Goal: Check status: Check status

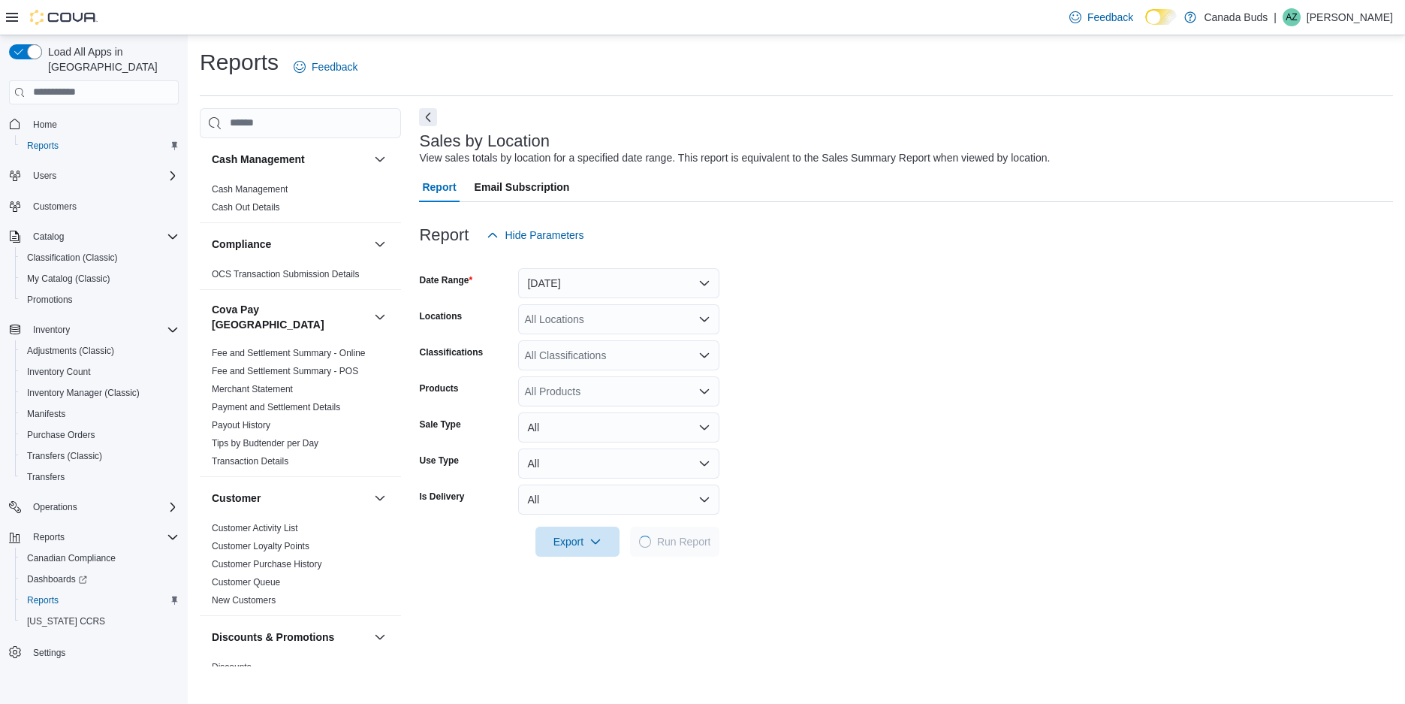
scroll to position [318, 0]
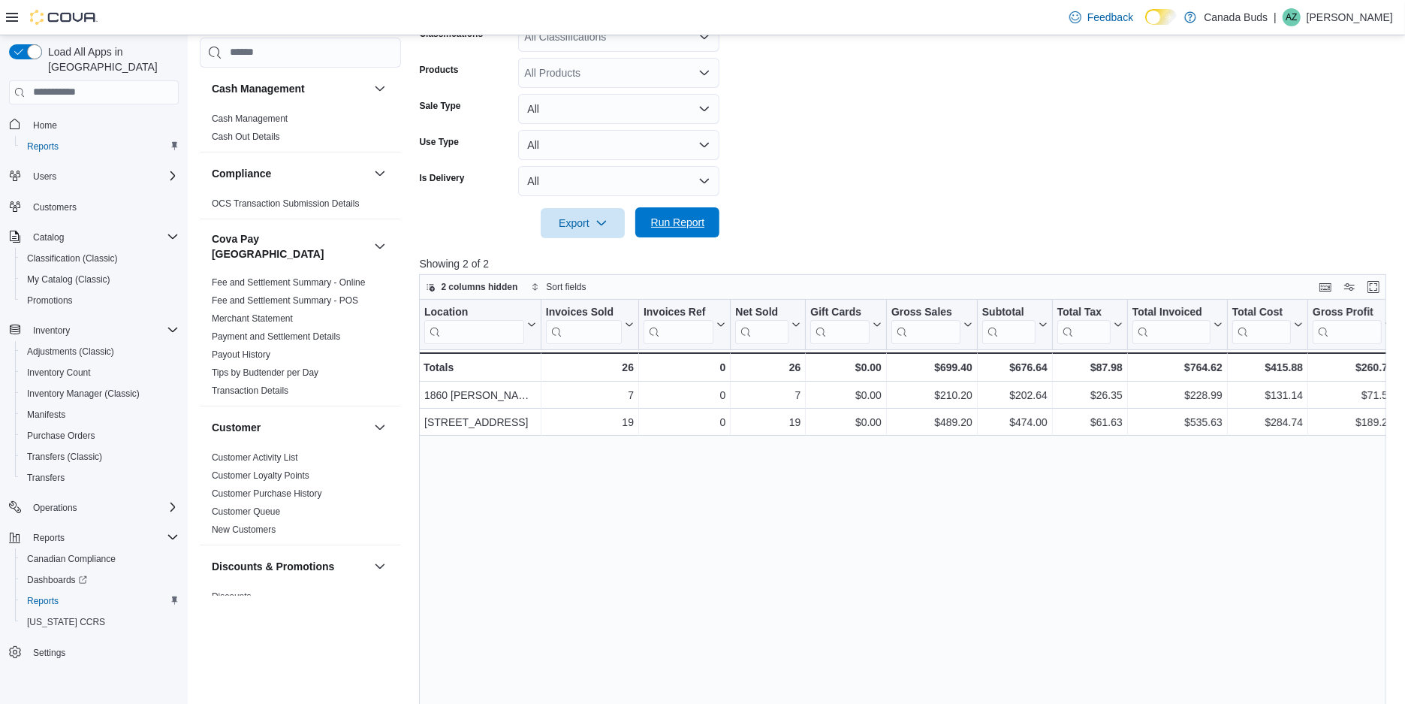
click at [663, 219] on span "Run Report" at bounding box center [678, 222] width 54 height 15
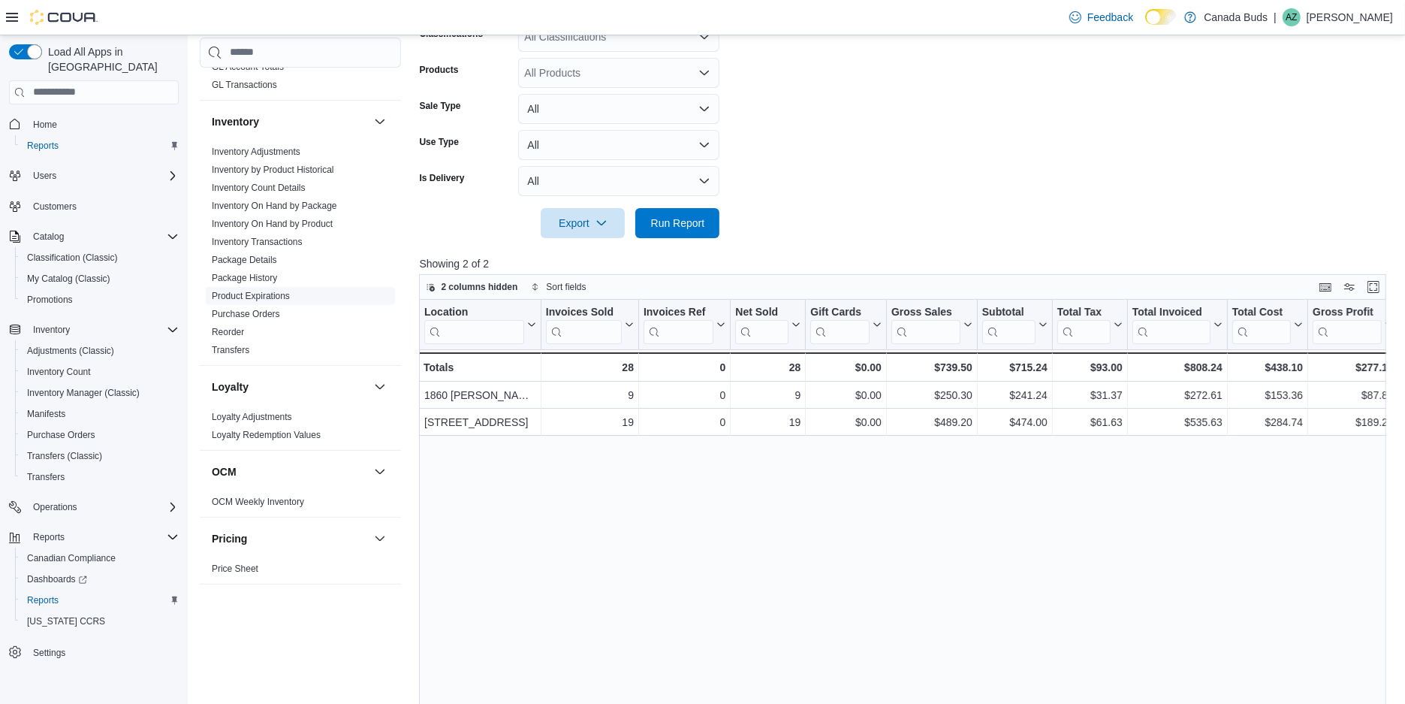
scroll to position [599, 0]
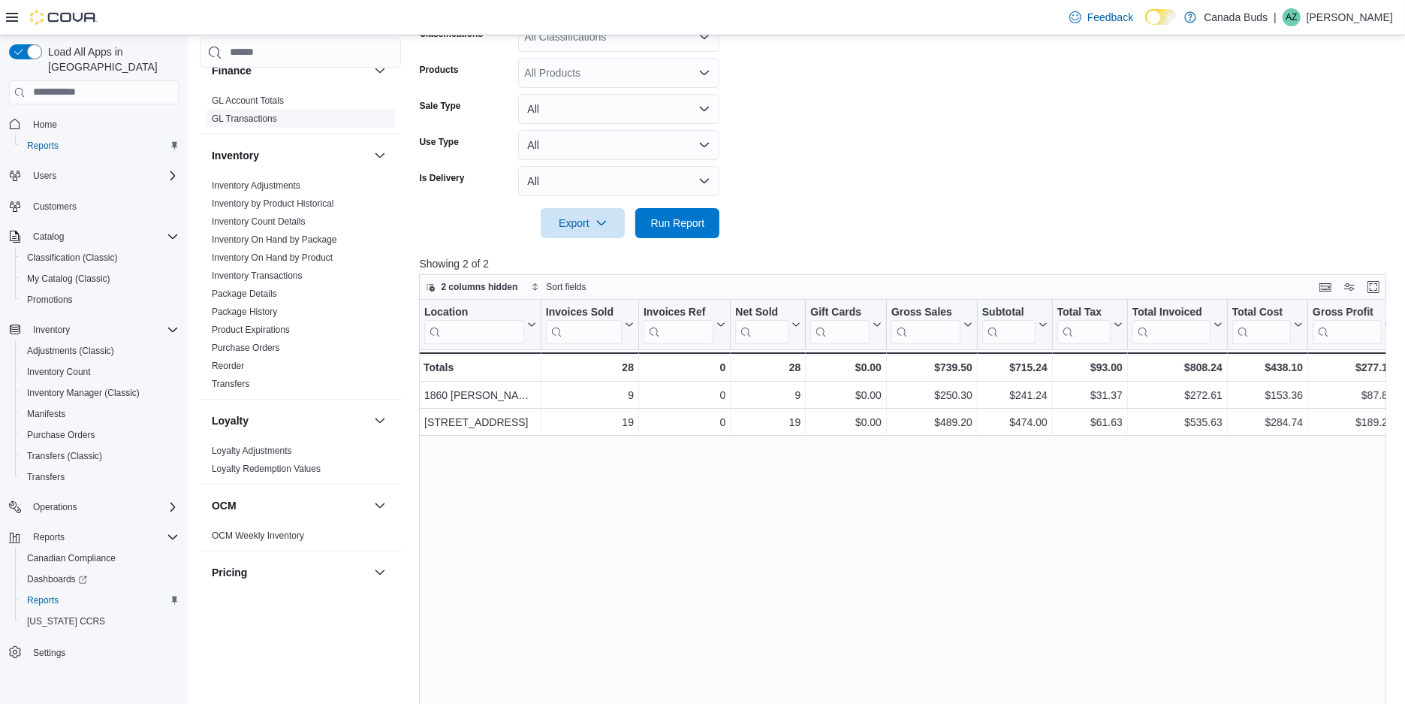
drag, startPoint x: 252, startPoint y: 173, endPoint x: 246, endPoint y: 179, distance: 9.0
click at [253, 180] on link "Inventory Adjustments" at bounding box center [256, 185] width 89 height 11
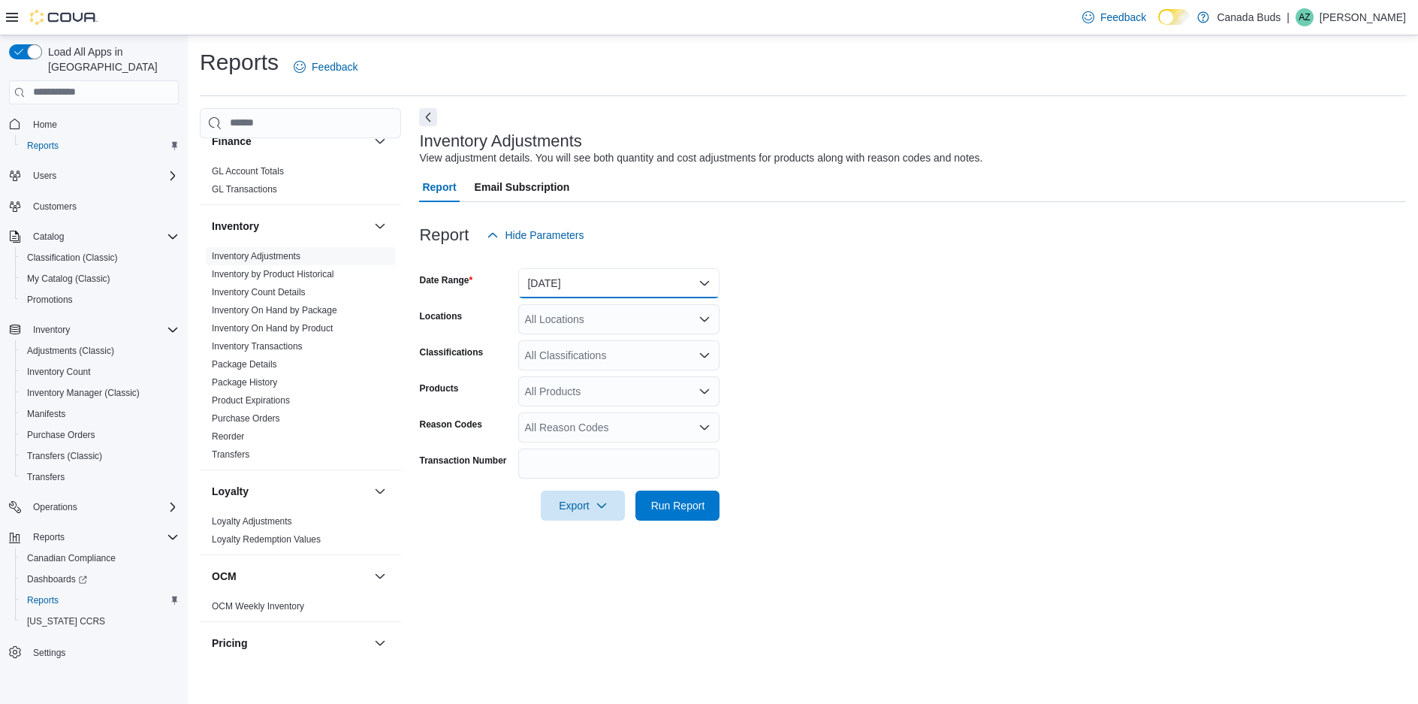
click at [599, 276] on button "[DATE]" at bounding box center [618, 283] width 201 height 30
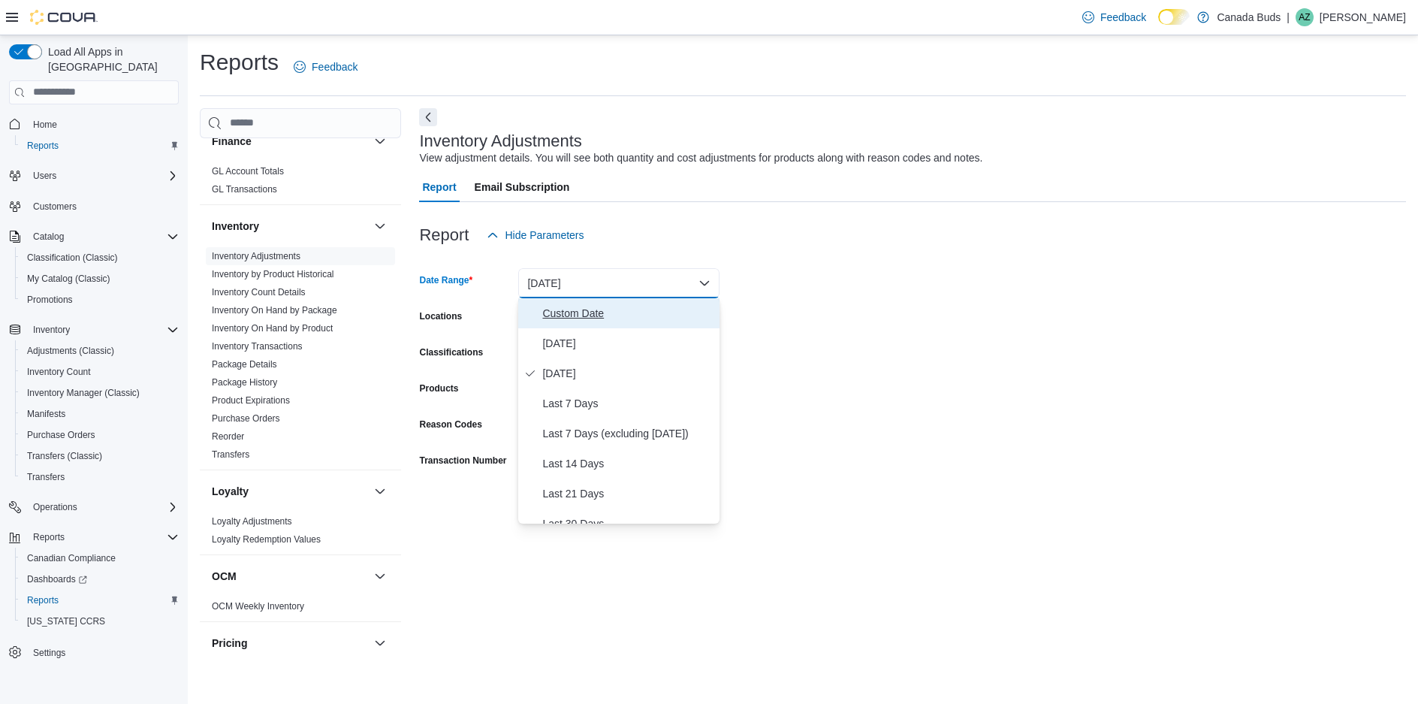
click at [575, 303] on button "Custom Date" at bounding box center [618, 313] width 201 height 30
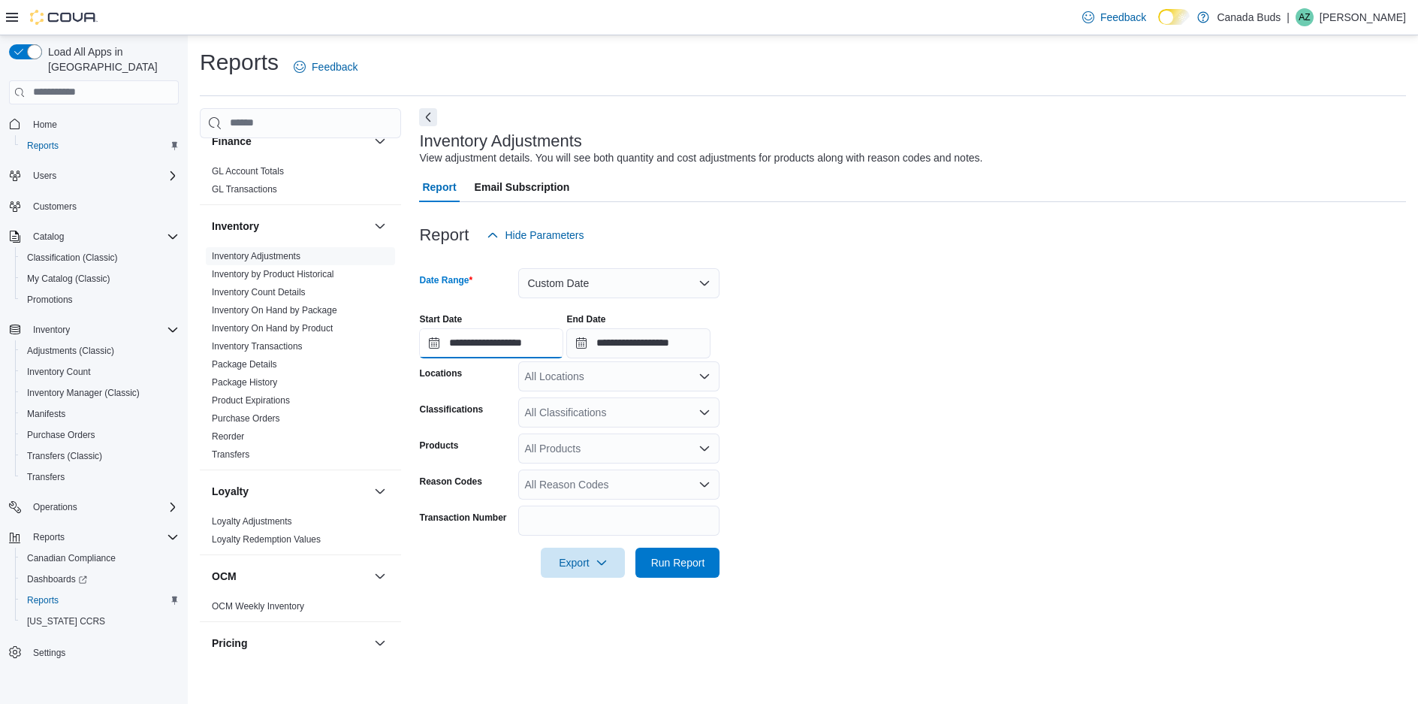
click at [542, 351] on input "**********" at bounding box center [491, 343] width 144 height 30
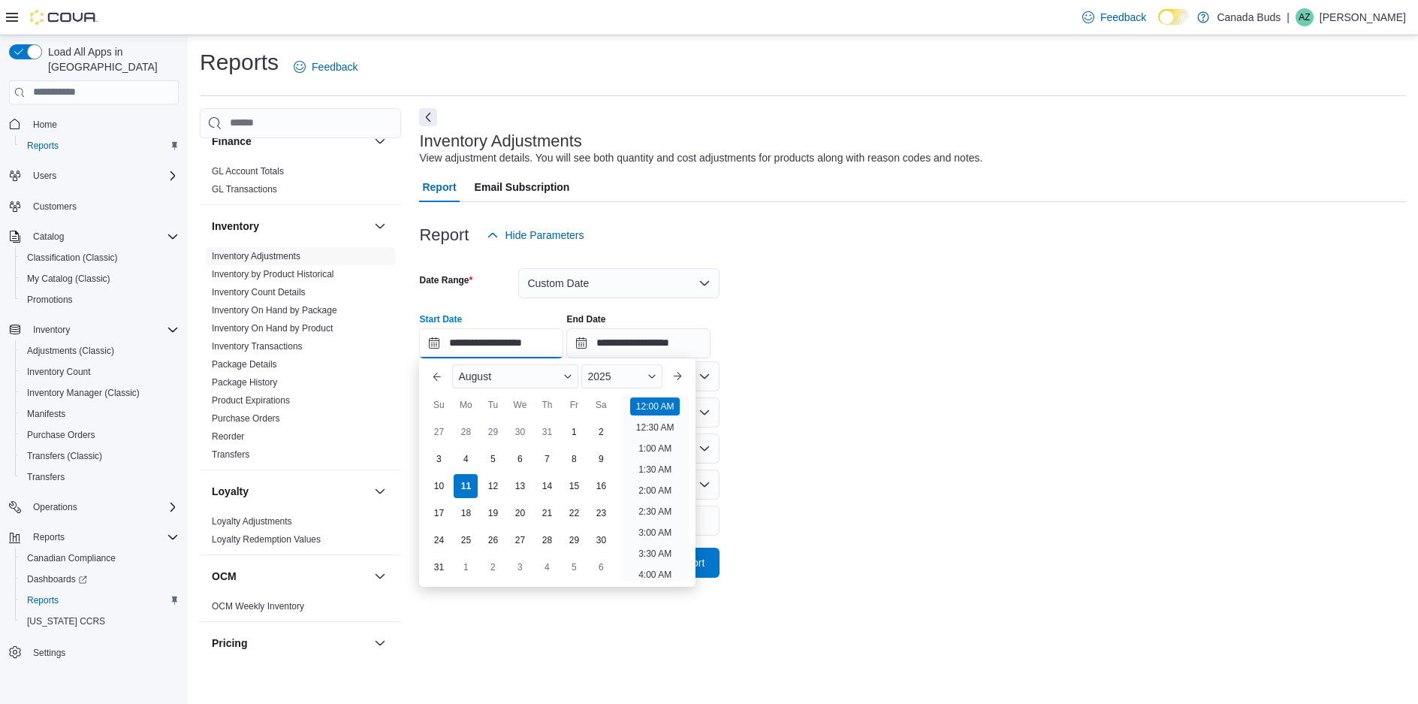
scroll to position [46, 0]
click at [476, 459] on div "4" at bounding box center [466, 458] width 26 height 26
type input "**********"
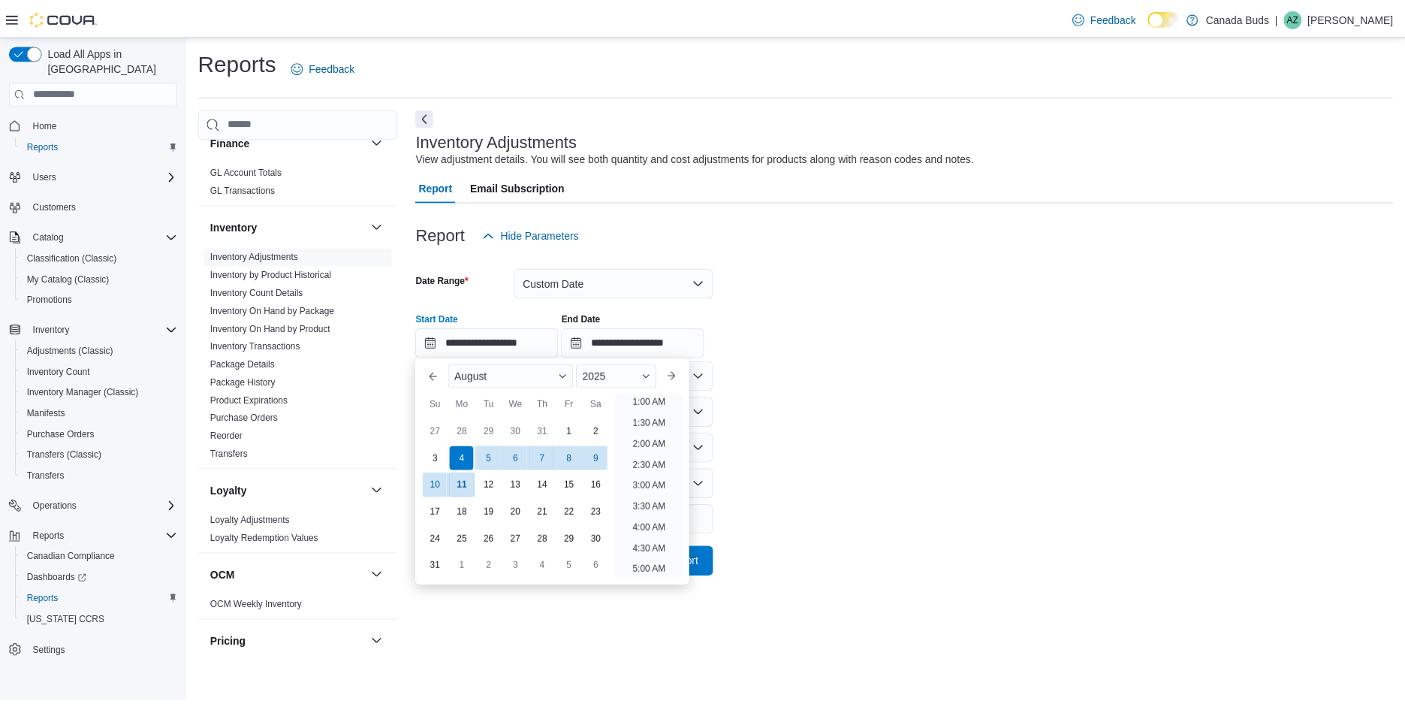
scroll to position [2, 0]
drag, startPoint x: 818, startPoint y: 375, endPoint x: 661, endPoint y: 541, distance: 228.5
click at [816, 377] on form "**********" at bounding box center [912, 413] width 987 height 327
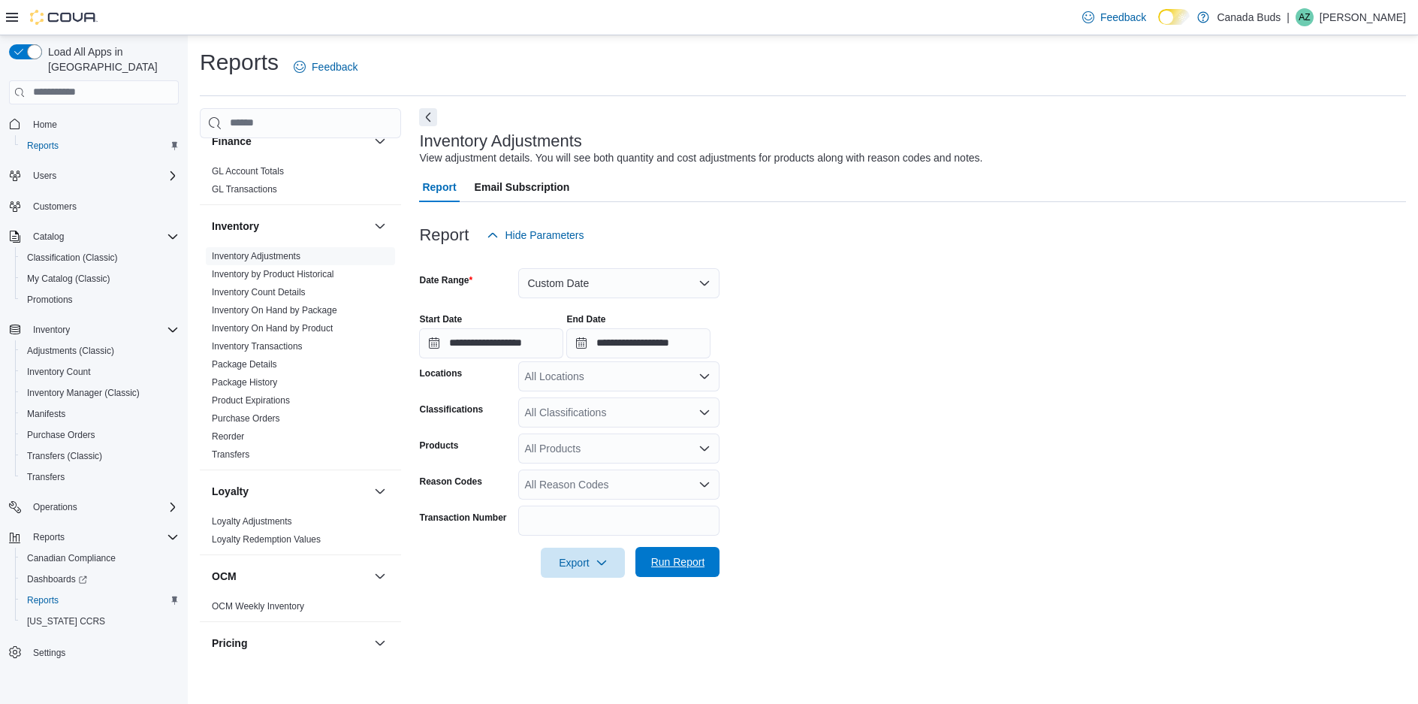
click at [672, 562] on span "Run Report" at bounding box center [678, 561] width 54 height 15
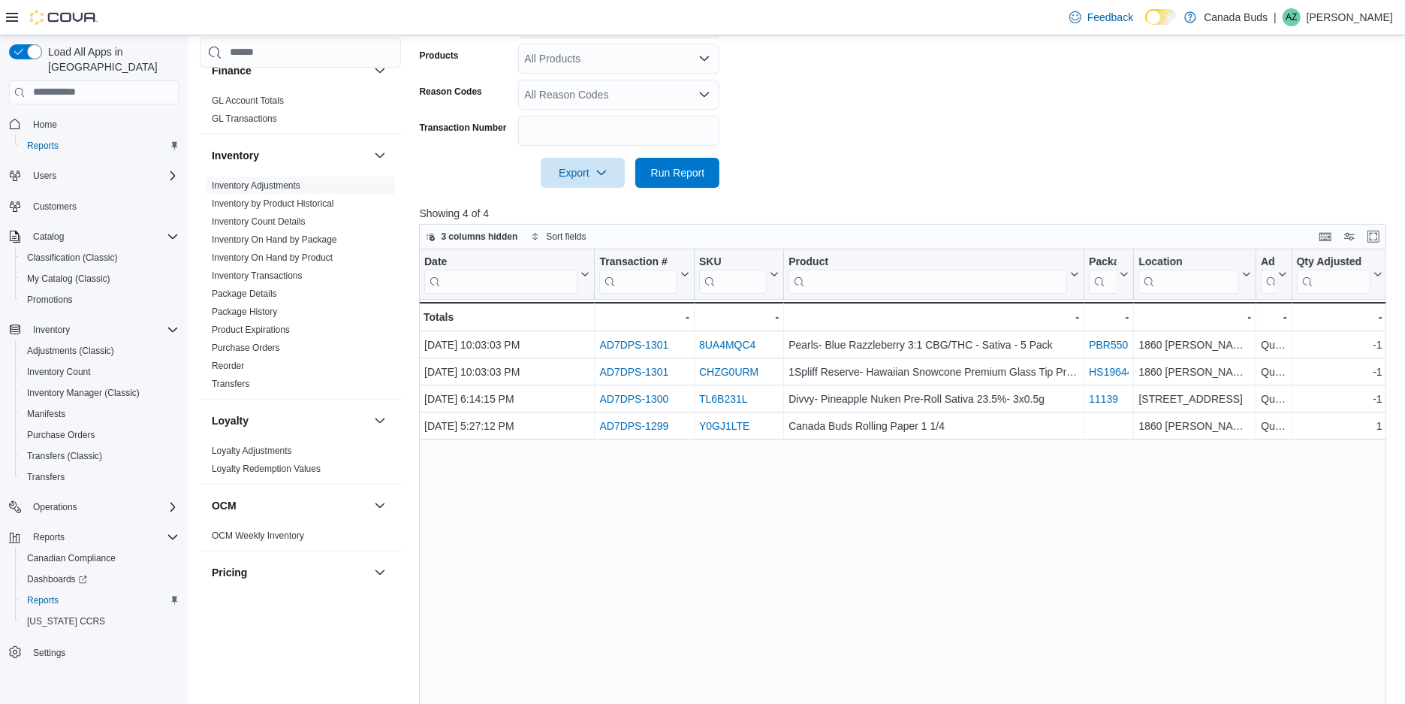
scroll to position [399, 0]
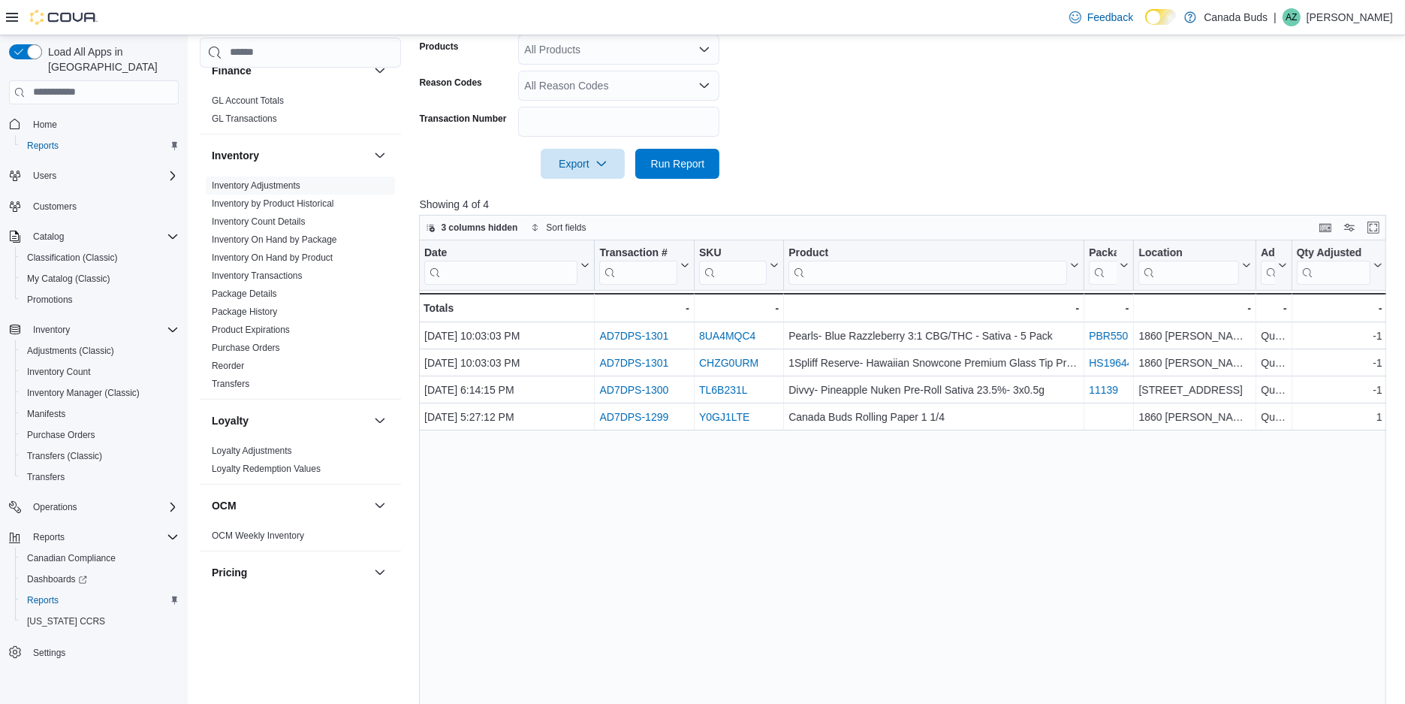
click at [796, 553] on div "Date Click to view column header actions Transaction # Click to view column hea…" at bounding box center [907, 509] width 976 height 538
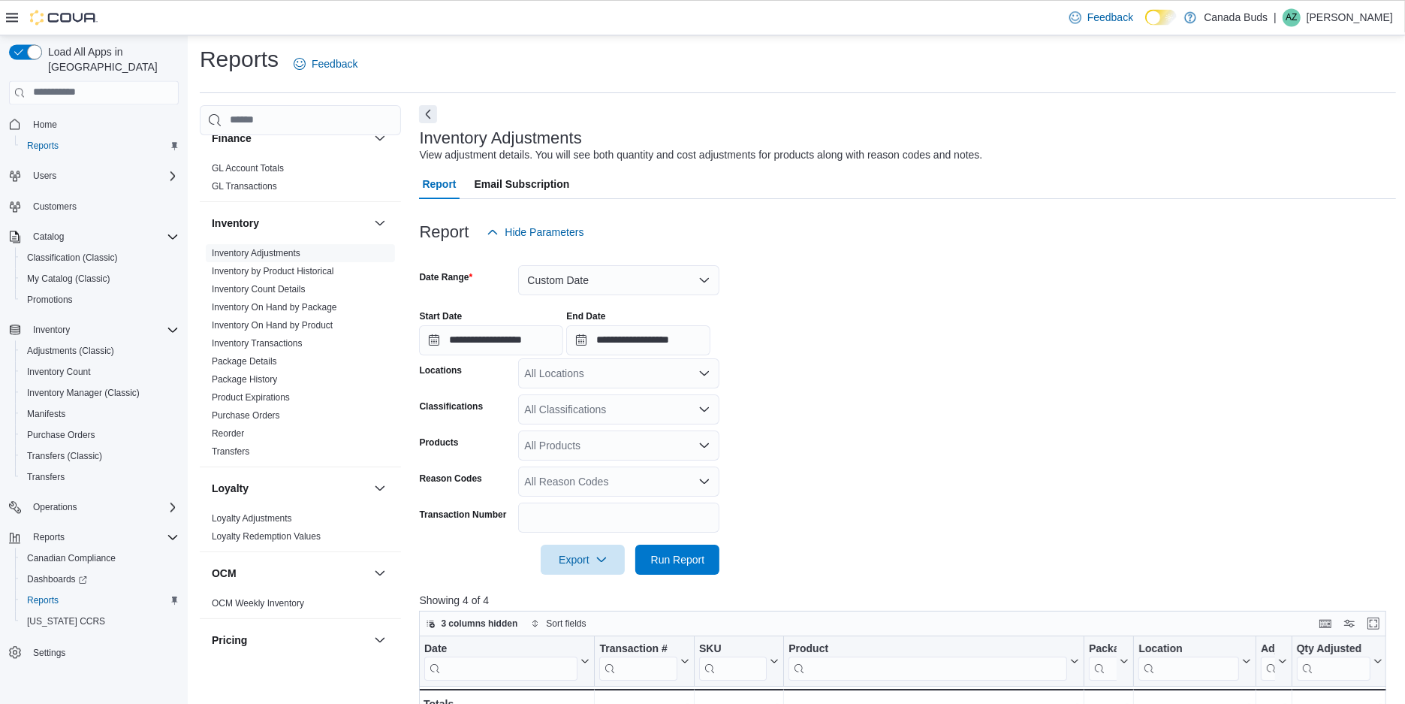
scroll to position [0, 0]
